Goal: Transaction & Acquisition: Subscribe to service/newsletter

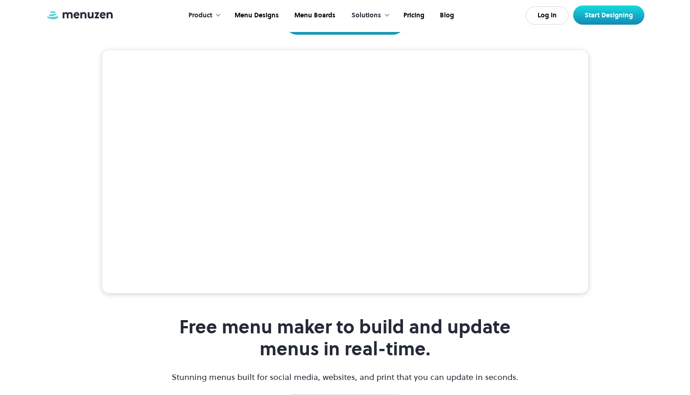
scroll to position [171, 0]
click at [188, 264] on video at bounding box center [345, 171] width 486 height 243
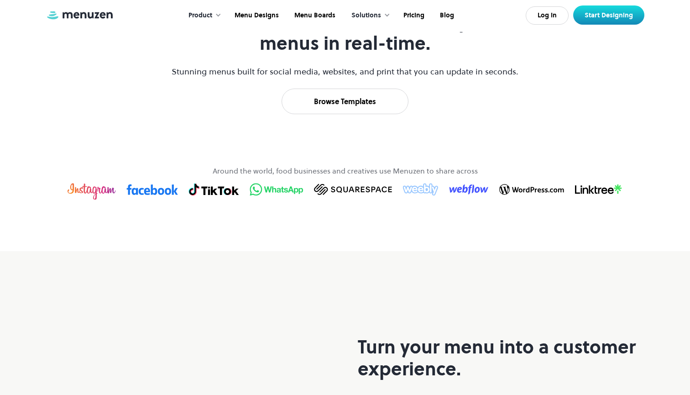
scroll to position [477, 0]
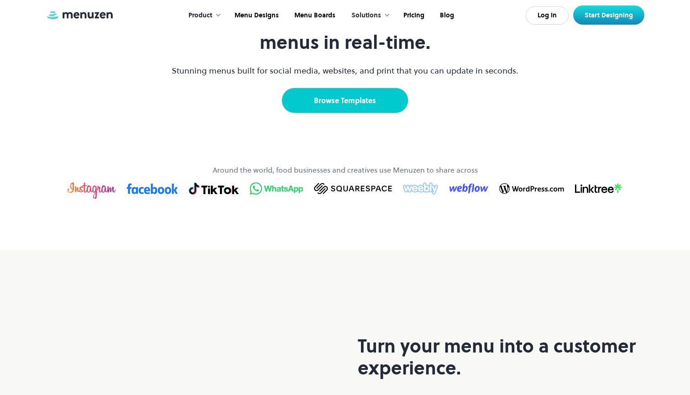
click at [341, 113] on link "Browse Templates" at bounding box center [344, 101] width 127 height 26
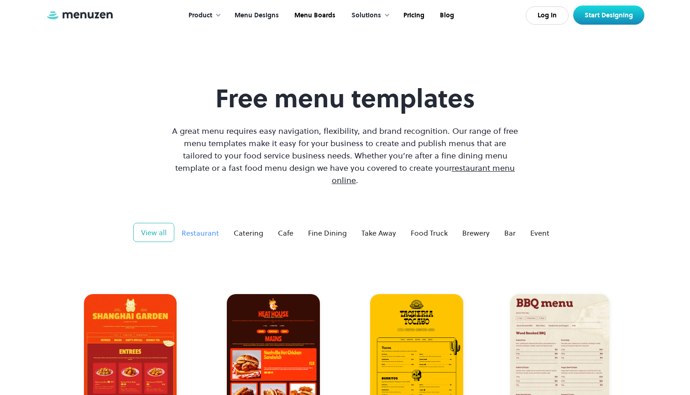
click at [203, 227] on div "Restaurant" at bounding box center [200, 232] width 37 height 11
click at [505, 227] on div "Bar" at bounding box center [509, 232] width 11 height 11
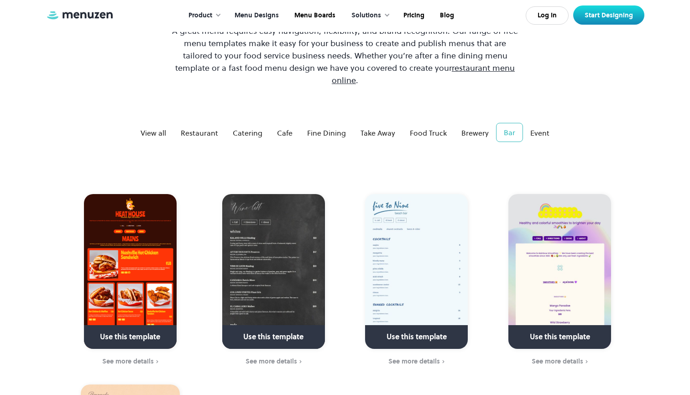
scroll to position [75, 0]
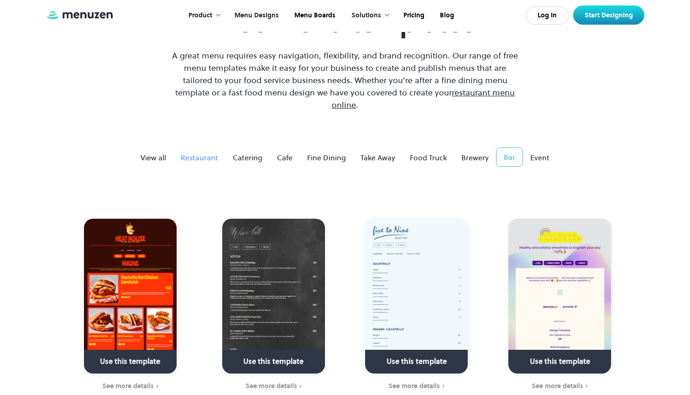
click at [209, 152] on div "Restaurant" at bounding box center [199, 157] width 37 height 11
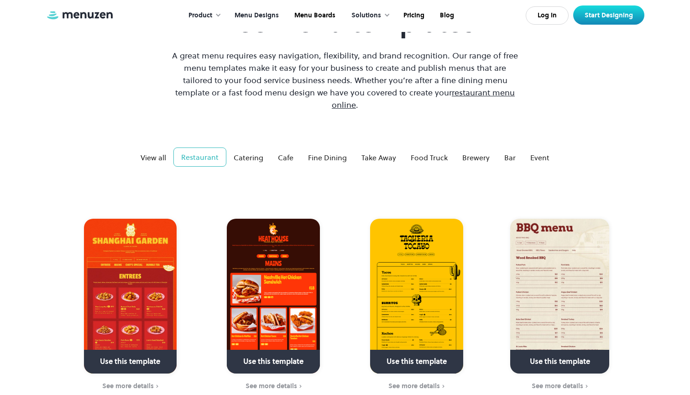
click at [394, 354] on link at bounding box center [417, 365] width 132 height 23
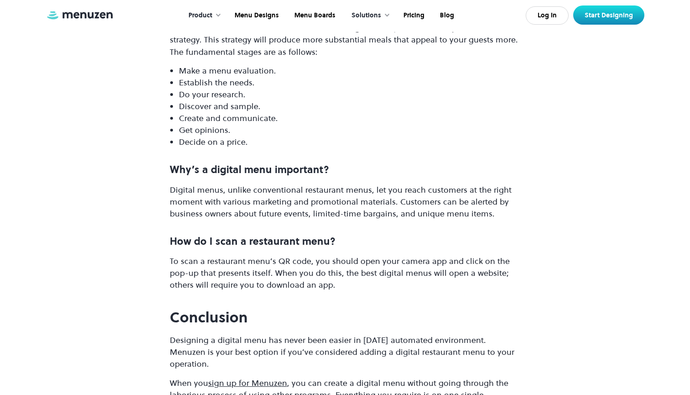
scroll to position [5221, 0]
click at [171, 37] on p "The creation of the menu should adhere to an organised, systematic, and proacti…" at bounding box center [345, 39] width 350 height 36
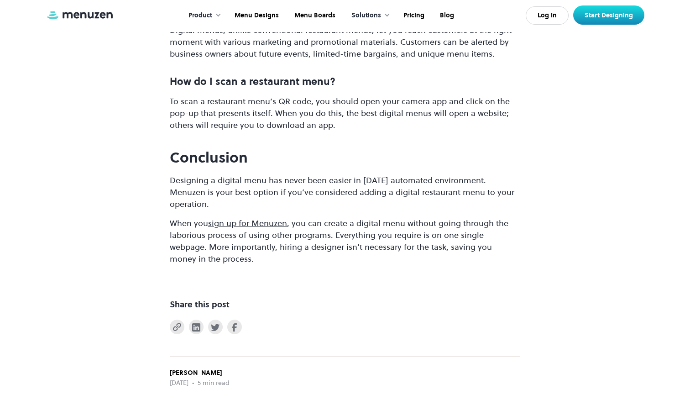
scroll to position [5381, 0]
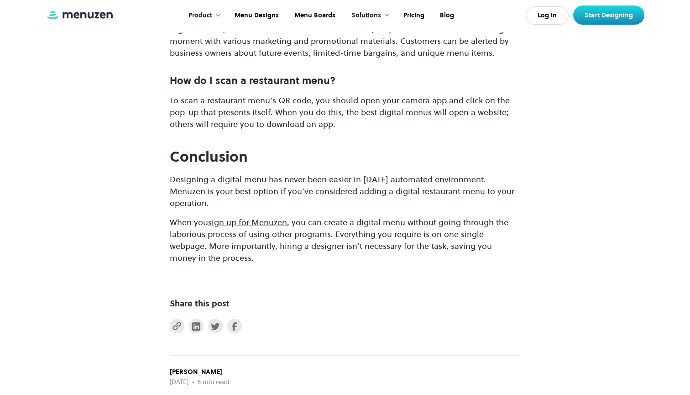
click at [269, 226] on link "sign up for Menuzen" at bounding box center [247, 221] width 79 height 11
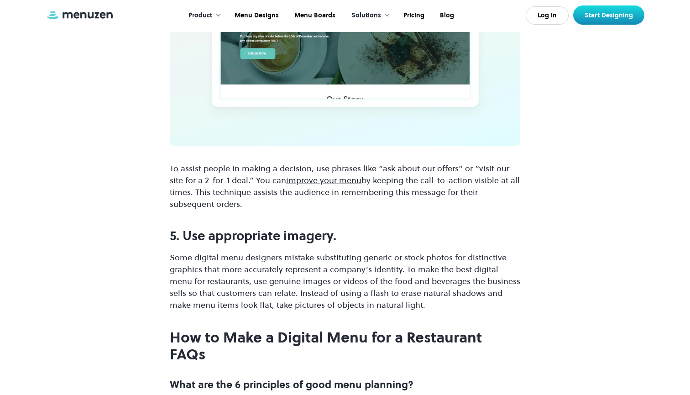
scroll to position [4783, 0]
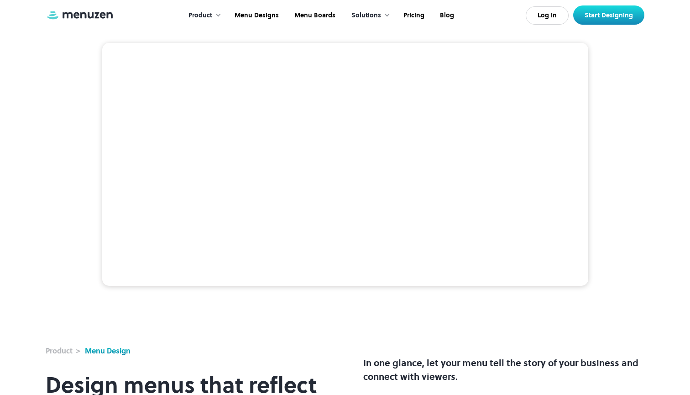
scroll to position [53, 0]
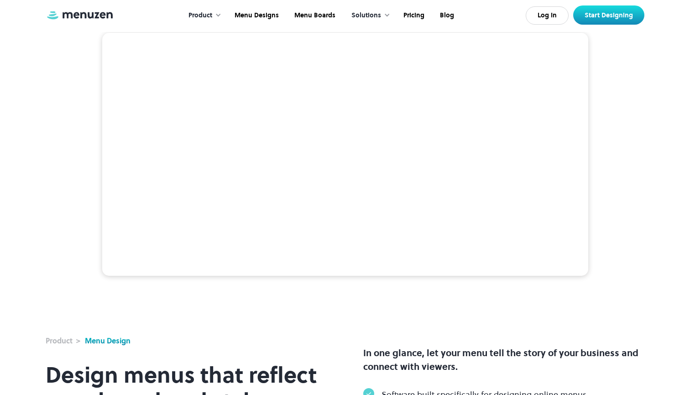
click at [189, 247] on video at bounding box center [345, 154] width 486 height 243
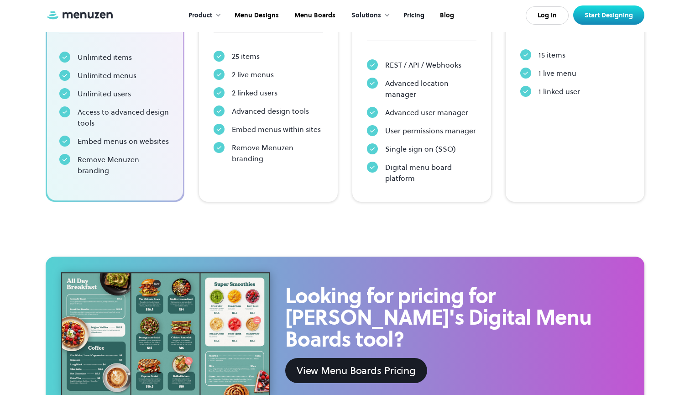
scroll to position [318, 0]
